Goal: Navigation & Orientation: Find specific page/section

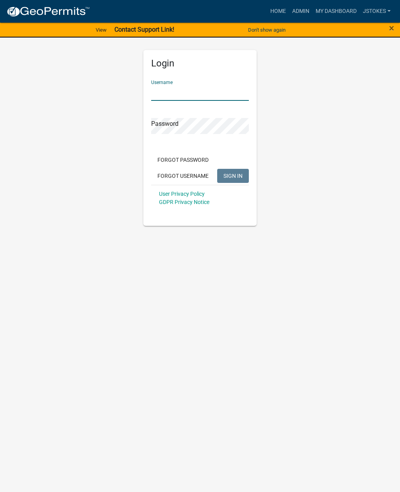
click at [332, 116] on div "Login Username Password Forgot Password Forgot Username SIGN IN User Privacy Po…" at bounding box center [200, 128] width 375 height 195
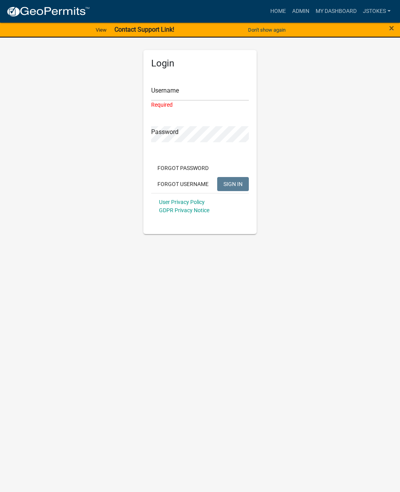
click at [326, 117] on div "Login Username Required Password Forgot Password Forgot Username SIGN IN User P…" at bounding box center [200, 132] width 375 height 203
click at [299, 12] on link "Admin" at bounding box center [300, 11] width 23 height 15
click at [298, 14] on link "Admin" at bounding box center [300, 11] width 23 height 15
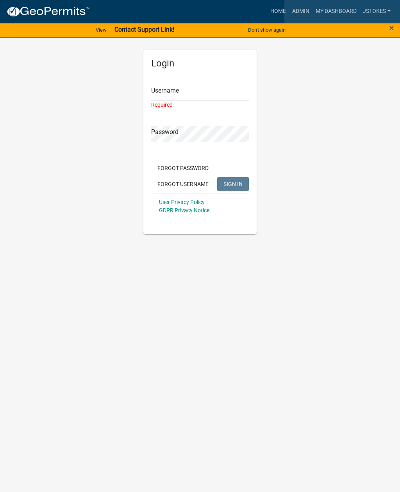
click at [343, 12] on link "My Dashboard" at bounding box center [336, 11] width 47 height 15
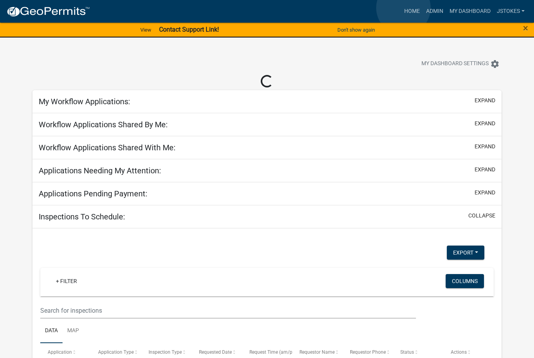
click at [400, 8] on link "Home" at bounding box center [412, 11] width 22 height 15
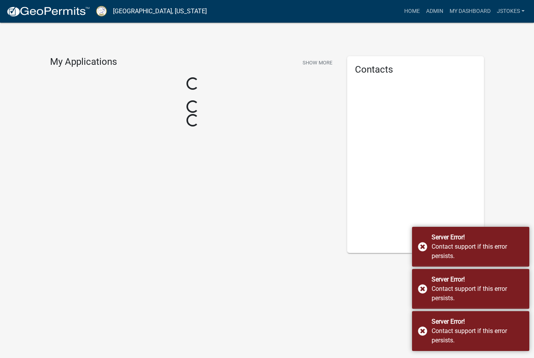
click at [400, 249] on div "Server Error! Contact support if this error persists." at bounding box center [470, 247] width 117 height 40
click at [400, 243] on div "Server Error! Contact support if this error persists." at bounding box center [470, 247] width 117 height 40
click at [400, 294] on div "Server Error! Contact support if this error persists." at bounding box center [470, 289] width 117 height 40
click at [400, 336] on div "Server Error! Contact support if this error persists." at bounding box center [470, 331] width 117 height 40
